Goal: Task Accomplishment & Management: Manage account settings

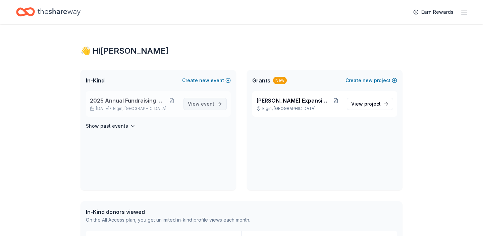
click at [202, 103] on span "event" at bounding box center [207, 104] width 13 height 6
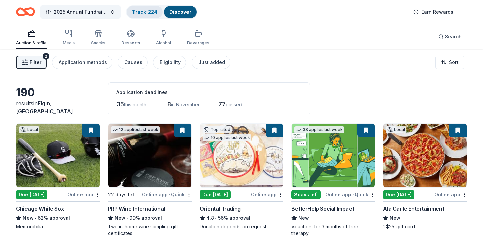
click at [145, 12] on link "Track · 224" at bounding box center [144, 12] width 25 height 6
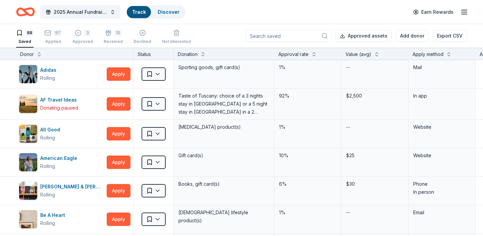
scroll to position [0, 0]
click at [56, 41] on div "Applied" at bounding box center [52, 41] width 17 height 5
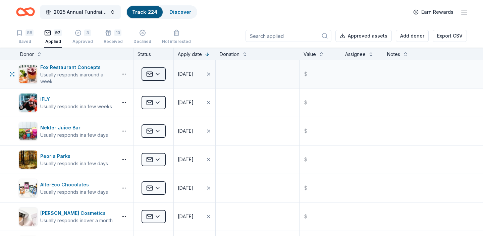
click at [153, 71] on html "2025 Annual Fundraising Gala Track · 224 Discover Earn Rewards 88 Saved 97 Appl…" at bounding box center [241, 118] width 483 height 236
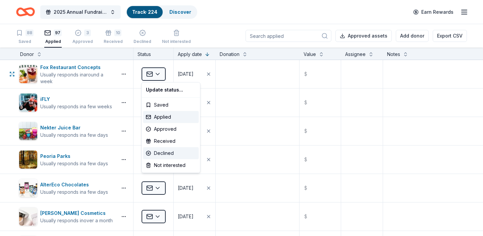
click at [157, 153] on div "Declined" at bounding box center [171, 153] width 56 height 12
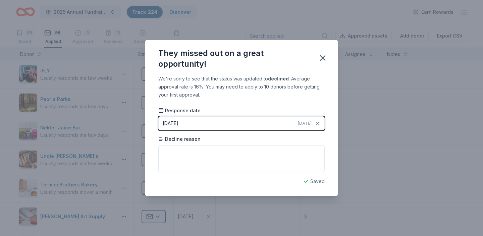
click at [258, 127] on button "[DATE] [DATE]" at bounding box center [241, 123] width 166 height 14
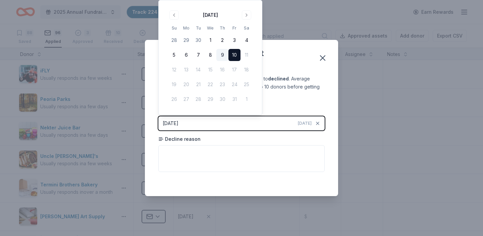
click at [222, 60] on button "9" at bounding box center [222, 55] width 12 height 12
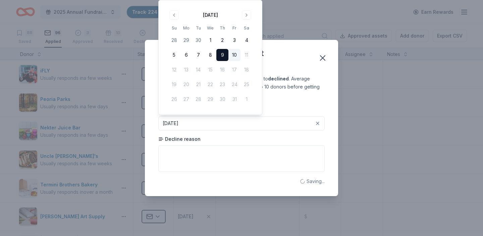
click at [299, 87] on div "We're sorry to see that the status was updated to declined . Average approval r…" at bounding box center [241, 87] width 166 height 24
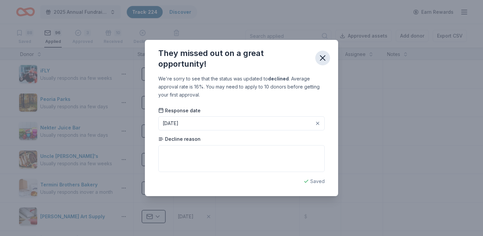
click at [323, 58] on icon "button" at bounding box center [322, 58] width 5 height 5
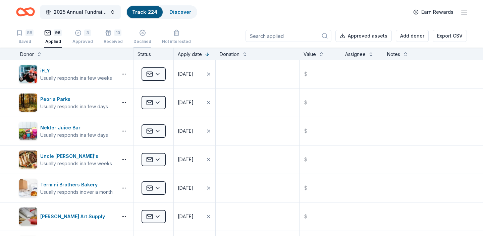
click at [141, 40] on div "Declined" at bounding box center [142, 37] width 18 height 5
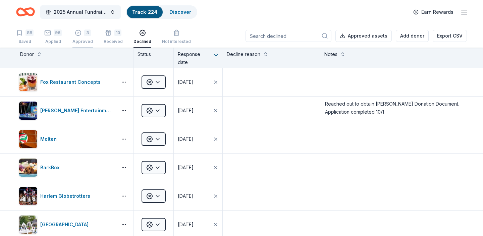
click at [77, 40] on div "Approved" at bounding box center [82, 41] width 20 height 5
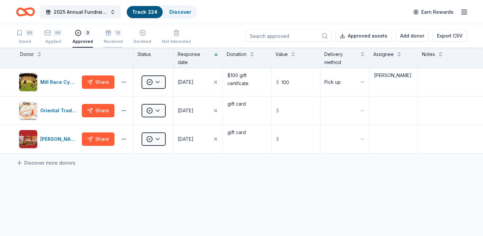
click at [111, 40] on div "Received" at bounding box center [113, 41] width 19 height 5
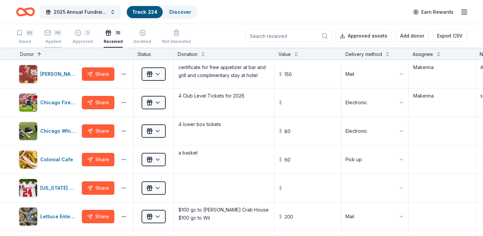
click at [57, 36] on div "96" at bounding box center [58, 33] width 8 height 7
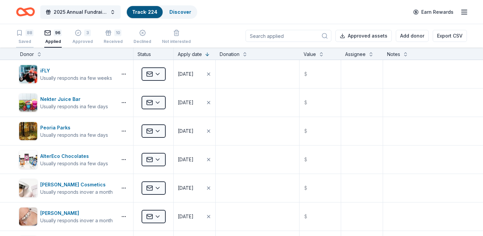
click at [24, 41] on div "Saved" at bounding box center [24, 41] width 17 height 5
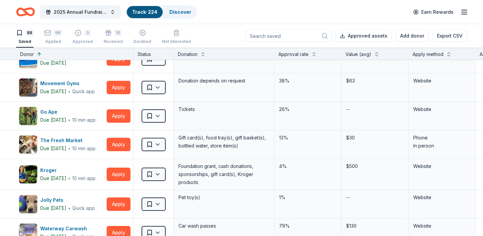
scroll to position [101, 0]
